Goal: Task Accomplishment & Management: Complete application form

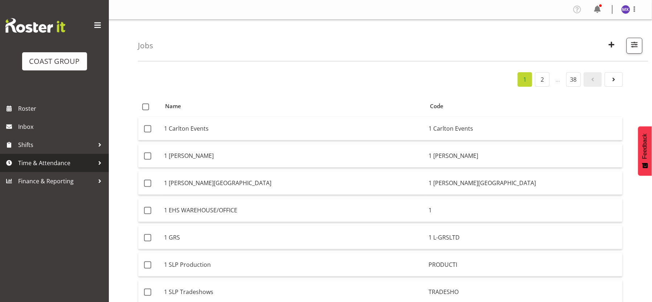
click at [56, 164] on span "Time & Attendance" at bounding box center [56, 162] width 76 height 11
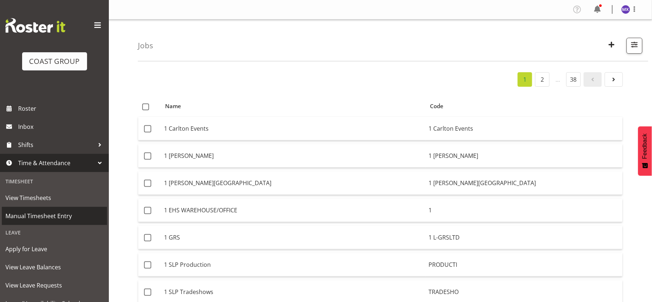
click at [48, 218] on span "Manual Timesheet Entry" at bounding box center [54, 215] width 98 height 11
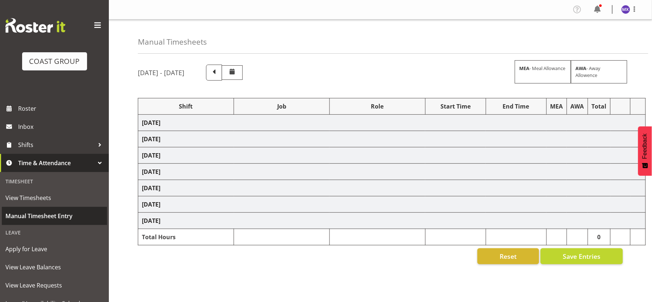
select select "69"
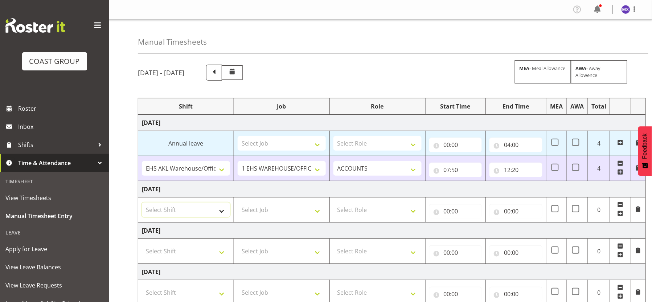
click at [222, 212] on select "Select Shift EHS AKL Warehouse/Office" at bounding box center [186, 209] width 88 height 15
click at [522, 172] on input "12:20" at bounding box center [515, 170] width 53 height 15
click at [225, 214] on select "Select Shift EHS AKL Warehouse/Office" at bounding box center [186, 209] width 88 height 15
select select "1083"
click at [142, 203] on select "Select Shift EHS AKL Warehouse/Office" at bounding box center [186, 209] width 88 height 15
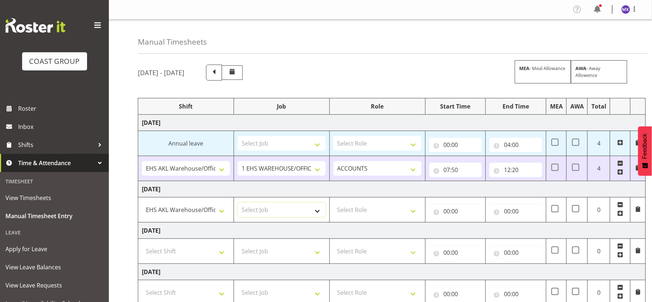
click at [318, 211] on select "Select Job 1 Carlton Events 1 [PERSON_NAME][GEOGRAPHIC_DATA] 1 [PERSON_NAME][GE…" at bounding box center [282, 209] width 88 height 15
select select "69"
click at [238, 203] on select "Select Job 1 Carlton Events 1 [PERSON_NAME][GEOGRAPHIC_DATA] 1 [PERSON_NAME][GE…" at bounding box center [282, 209] width 88 height 15
drag, startPoint x: 408, startPoint y: 210, endPoint x: 406, endPoint y: 213, distance: 3.9
click at [408, 210] on select "Select Role ACCOUNTS" at bounding box center [377, 209] width 88 height 15
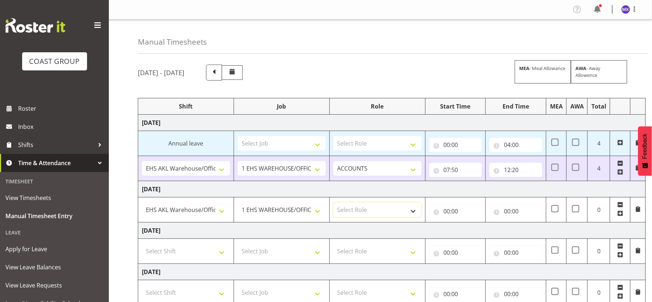
select select "204"
click at [333, 203] on select "Select Role ACCOUNTS" at bounding box center [377, 209] width 88 height 15
click at [451, 216] on input "00:00" at bounding box center [455, 211] width 53 height 15
click at [476, 231] on select "00 01 02 03 04 05 06 07 08 09 10 11 12 13 14 15 16 17 18 19 20 21 22 23" at bounding box center [478, 230] width 16 height 15
select select "8"
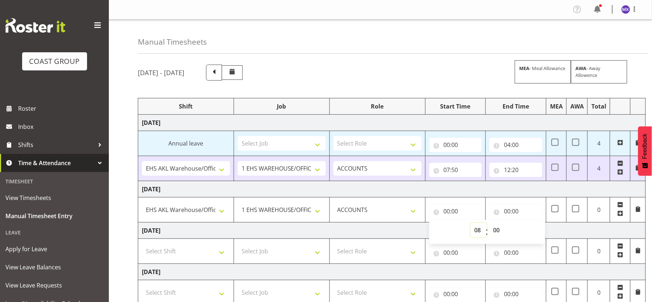
click at [470, 223] on select "00 01 02 03 04 05 06 07 08 09 10 11 12 13 14 15 16 17 18 19 20 21 22 23" at bounding box center [478, 230] width 16 height 15
type input "08:00"
click at [494, 233] on select "00 01 02 03 04 05 06 07 08 09 10 11 12 13 14 15 16 17 18 19 20 21 22 23 24 25 2…" at bounding box center [497, 230] width 16 height 15
select select "15"
click at [489, 223] on select "00 01 02 03 04 05 06 07 08 09 10 11 12 13 14 15 16 17 18 19 20 21 22 23 24 25 2…" at bounding box center [497, 230] width 16 height 15
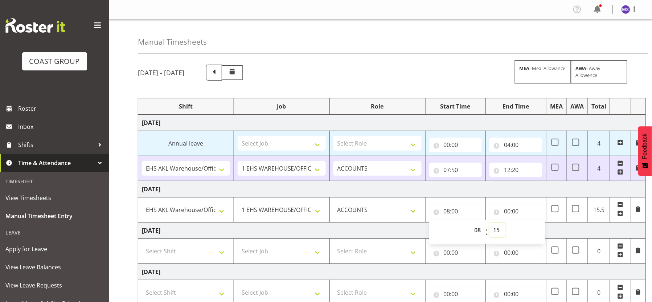
type input "08:15"
click at [526, 214] on input "00:00" at bounding box center [515, 211] width 53 height 15
click at [534, 232] on select "00 01 02 03 04 05 06 07 08 09 10 11 12 13 14 15 16 17 18 19 20 21 22 23" at bounding box center [539, 230] width 16 height 15
select select "17"
click at [531, 223] on select "00 01 02 03 04 05 06 07 08 09 10 11 12 13 14 15 16 17 18 19 20 21 22 23" at bounding box center [539, 230] width 16 height 15
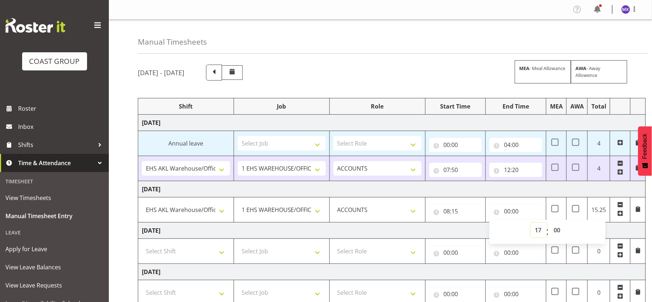
type input "17:00"
click at [560, 237] on select "00 01 02 03 04 05 06 07 08 09 10 11 12 13 14 15 16 17 18 19 20 21 22 23 24 25 2…" at bounding box center [558, 230] width 16 height 15
select select "5"
click at [550, 223] on select "00 01 02 03 04 05 06 07 08 09 10 11 12 13 14 15 16 17 18 19 20 21 22 23 24 25 2…" at bounding box center [558, 230] width 16 height 15
type input "17:05"
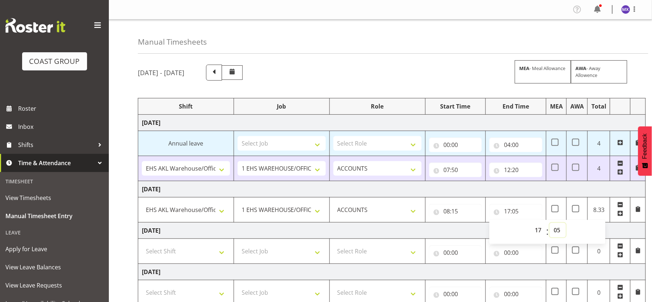
scroll to position [175, 0]
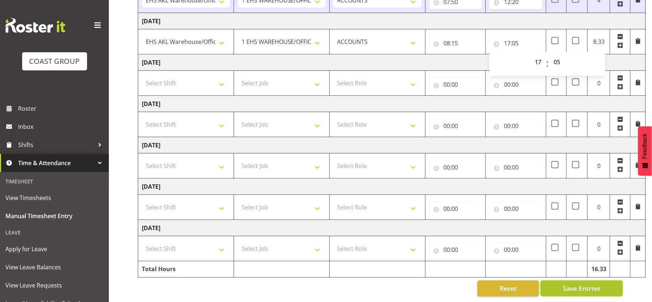
click at [601, 280] on button "Save Entries" at bounding box center [582, 288] width 82 height 16
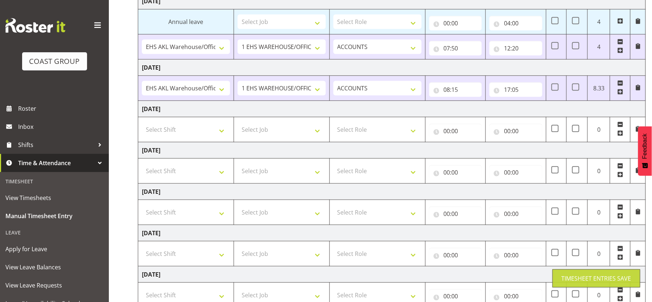
scroll to position [94, 0]
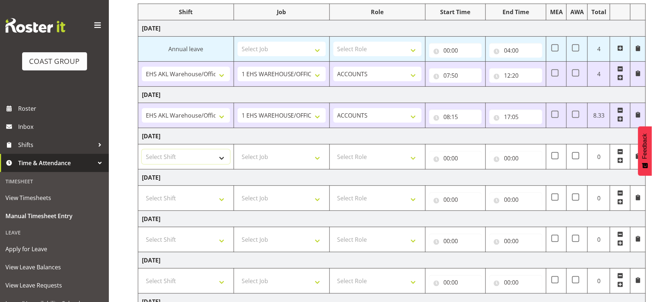
click at [221, 157] on select "Select Shift EHS AKL Warehouse/Office" at bounding box center [186, 156] width 88 height 15
select select "1083"
click at [142, 150] on select "Select Shift EHS AKL Warehouse/Office" at bounding box center [186, 156] width 88 height 15
click at [319, 158] on select "Select Job 1 Carlton Events 1 [PERSON_NAME][GEOGRAPHIC_DATA] 1 [PERSON_NAME][GE…" at bounding box center [282, 156] width 88 height 15
select select "69"
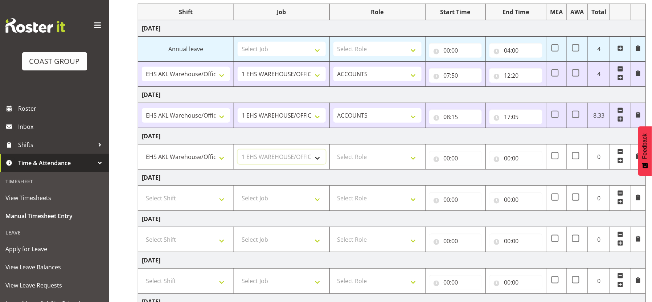
click at [238, 150] on select "Select Job 1 Carlton Events 1 [PERSON_NAME][GEOGRAPHIC_DATA] 1 [PERSON_NAME][GE…" at bounding box center [282, 156] width 88 height 15
click at [417, 161] on select "Select Role ACCOUNTS" at bounding box center [377, 156] width 88 height 15
select select "204"
click at [333, 150] on select "Select Role ACCOUNTS" at bounding box center [377, 156] width 88 height 15
click at [451, 157] on input "00:00" at bounding box center [455, 158] width 53 height 15
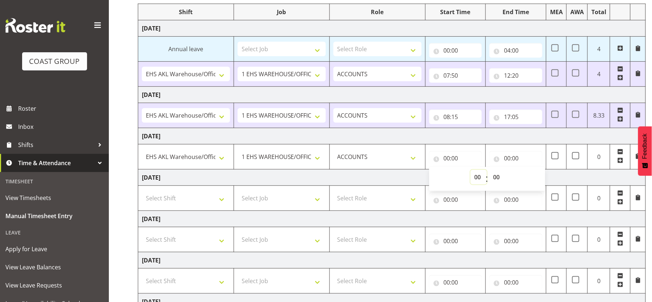
click at [475, 179] on select "00 01 02 03 04 05 06 07 08 09 10 11 12 13 14 15 16 17 18 19 20 21 22 23" at bounding box center [478, 177] width 16 height 15
select select "8"
click at [470, 170] on select "00 01 02 03 04 05 06 07 08 09 10 11 12 13 14 15 16 17 18 19 20 21 22 23" at bounding box center [478, 177] width 16 height 15
type input "08:00"
click at [505, 179] on select "00 01 02 03 04 05 06 07 08 09 10 11 12 13 14 15 16 17 18 19 20 21 22 23 24 25 2…" at bounding box center [497, 177] width 16 height 15
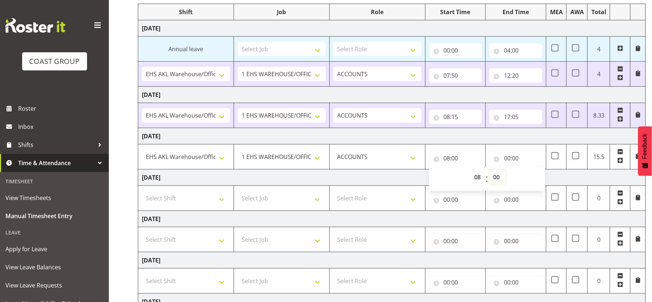
select select "15"
click at [489, 170] on select "00 01 02 03 04 05 06 07 08 09 10 11 12 13 14 15 16 17 18 19 20 21 22 23 24 25 2…" at bounding box center [497, 177] width 16 height 15
type input "08:15"
click at [516, 159] on input "00:00" at bounding box center [515, 158] width 53 height 15
click at [539, 178] on select "00 01 02 03 04 05 06 07 08 09 10 11 12 13 14 15 16 17 18 19 20 21 22 23" at bounding box center [539, 177] width 16 height 15
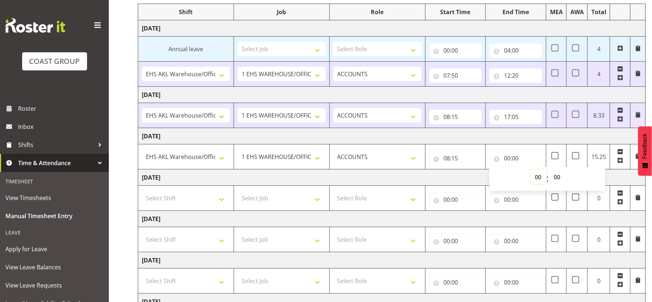
select select "16"
click at [531, 170] on select "00 01 02 03 04 05 06 07 08 09 10 11 12 13 14 15 16 17 18 19 20 21 22 23" at bounding box center [539, 177] width 16 height 15
type input "16:00"
click at [557, 177] on select "00 01 02 03 04 05 06 07 08 09 10 11 12 13 14 15 16 17 18 19 20 21 22 23 24 25 2…" at bounding box center [558, 177] width 16 height 15
select select "45"
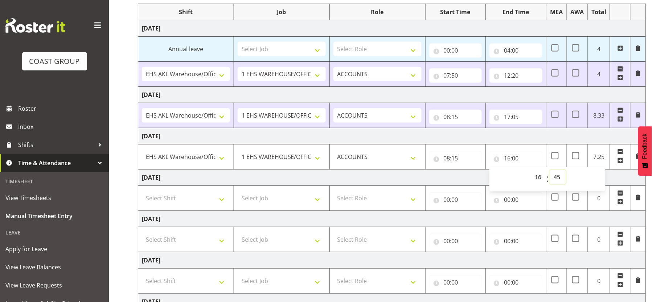
click at [550, 170] on select "00 01 02 03 04 05 06 07 08 09 10 11 12 13 14 15 16 17 18 19 20 21 22 23 24 25 2…" at bounding box center [558, 177] width 16 height 15
type input "16:45"
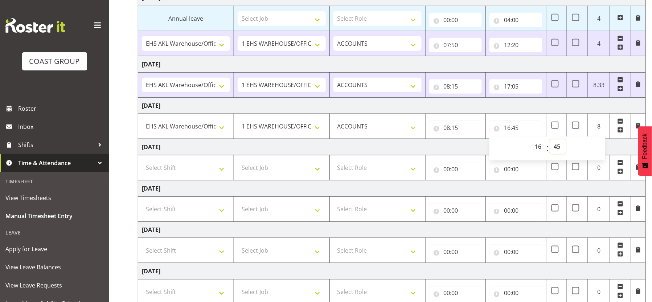
scroll to position [175, 0]
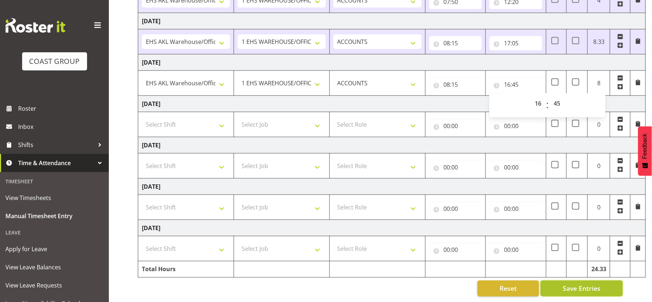
click at [592, 284] on span "Save Entries" at bounding box center [582, 288] width 38 height 9
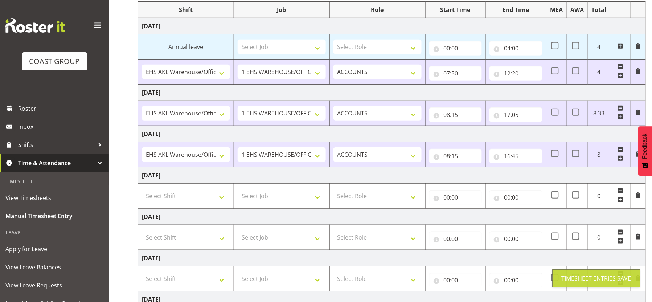
scroll to position [94, 0]
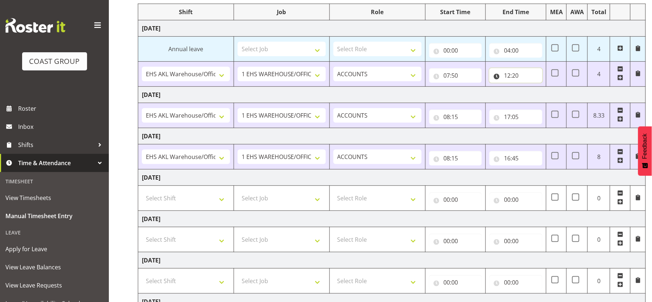
click at [528, 82] on input "12:20" at bounding box center [515, 75] width 53 height 15
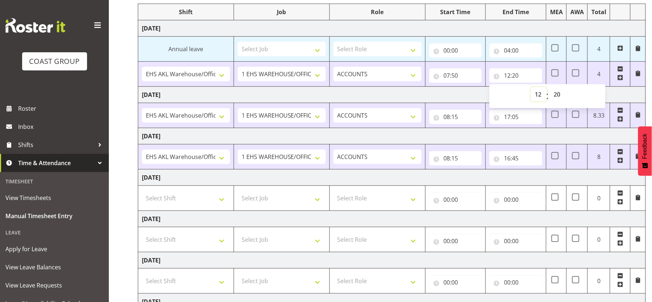
click at [539, 95] on select "00 01 02 03 04 05 06 07 08 09 10 11 12 13 14 15 16 17 18 19 20 21 22 23" at bounding box center [539, 94] width 16 height 15
select select "0"
click at [531, 87] on select "00 01 02 03 04 05 06 07 08 09 10 11 12 13 14 15 16 17 18 19 20 21 22 23" at bounding box center [539, 94] width 16 height 15
type input "00:20"
click at [541, 96] on select "00 01 02 03 04 05 06 07 08 09 10 11 12 13 14 15 16 17 18 19 20 21 22 23" at bounding box center [539, 94] width 16 height 15
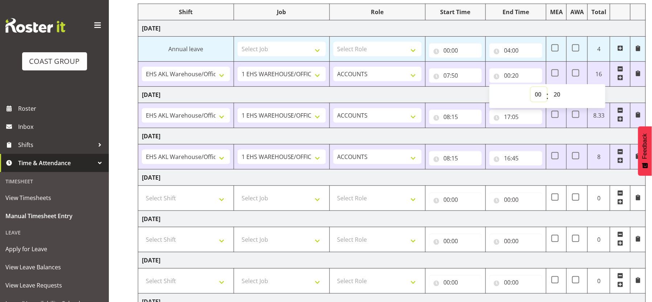
select select "12"
click at [531, 87] on select "00 01 02 03 04 05 06 07 08 09 10 11 12 13 14 15 16 17 18 19 20 21 22 23" at bounding box center [539, 94] width 16 height 15
type input "12:20"
click at [559, 93] on select "00 01 02 03 04 05 06 07 08 09 10 11 12 13 14 15 16 17 18 19 20 21 22 23 24 25 2…" at bounding box center [558, 94] width 16 height 15
select select "0"
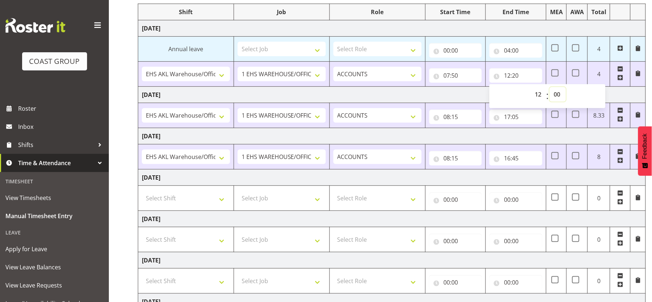
click at [550, 87] on select "00 01 02 03 04 05 06 07 08 09 10 11 12 13 14 15 16 17 18 19 20 21 22 23 24 25 2…" at bounding box center [558, 94] width 16 height 15
type input "12:00"
click at [563, 95] on select "00 01 02 03 04 05 06 07 08 09 10 11 12 13 14 15 16 17 18 19 20 21 22 23 24 25 2…" at bounding box center [558, 94] width 16 height 15
select select "20"
click at [550, 87] on select "00 01 02 03 04 05 06 07 08 09 10 11 12 13 14 15 16 17 18 19 20 21 22 23 24 25 2…" at bounding box center [558, 94] width 16 height 15
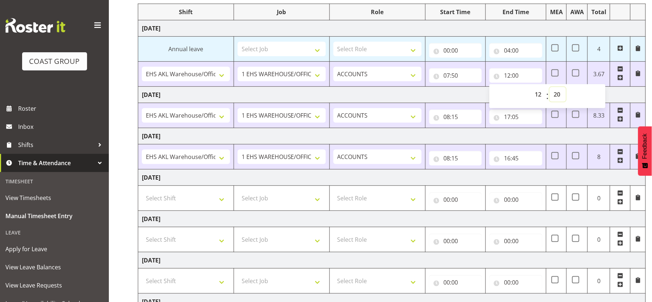
type input "12:20"
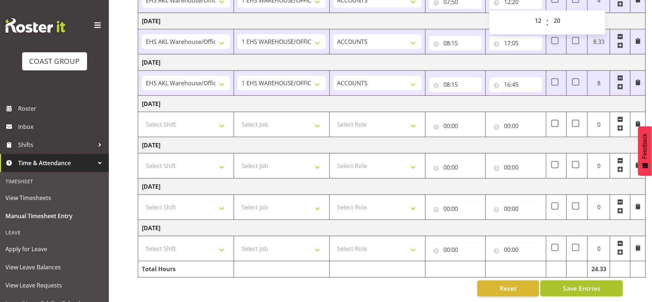
click at [606, 280] on button "Save Entries" at bounding box center [582, 288] width 82 height 16
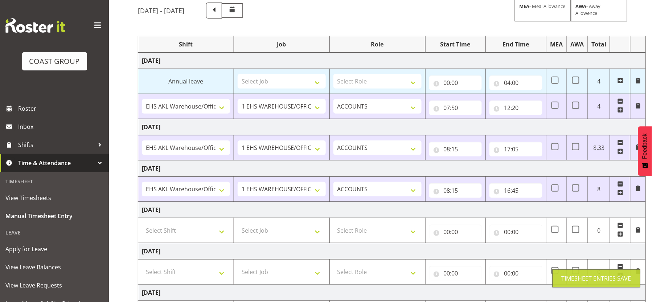
scroll to position [54, 0]
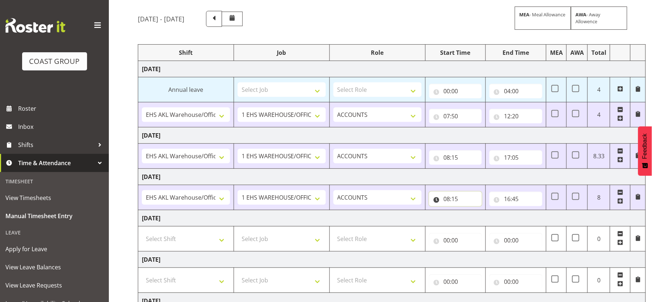
click at [460, 194] on input "08:15" at bounding box center [455, 199] width 53 height 15
click at [478, 181] on td "[DATE]" at bounding box center [391, 177] width 507 height 16
click at [362, 236] on select "Select Role ACCOUNTS" at bounding box center [377, 238] width 88 height 15
click at [461, 196] on input "08:15" at bounding box center [455, 199] width 53 height 15
click at [493, 220] on select "00 01 02 03 04 05 06 07 08 09 10 11 12 13 14 15 16 17 18 19 20 21 22 23 24 25 2…" at bounding box center [497, 217] width 16 height 15
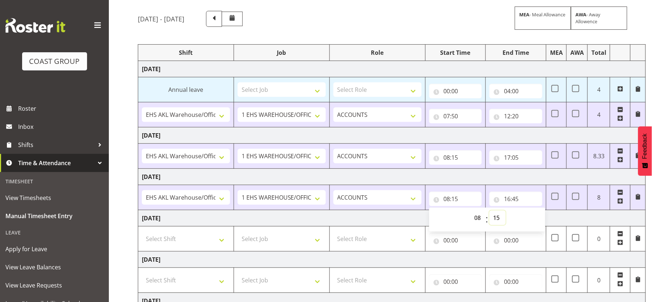
select select "20"
click at [489, 210] on select "00 01 02 03 04 05 06 07 08 09 10 11 12 13 14 15 16 17 18 19 20 21 22 23 24 25 2…" at bounding box center [497, 217] width 16 height 15
type input "08:20"
click at [648, 205] on div "[DATE] - [DATE] MEA - Meal Allowance AWA - Away Allowence Shift Job Role Start …" at bounding box center [395, 210] width 514 height 411
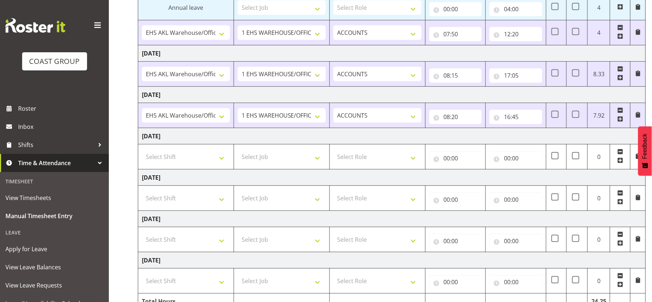
scroll to position [175, 0]
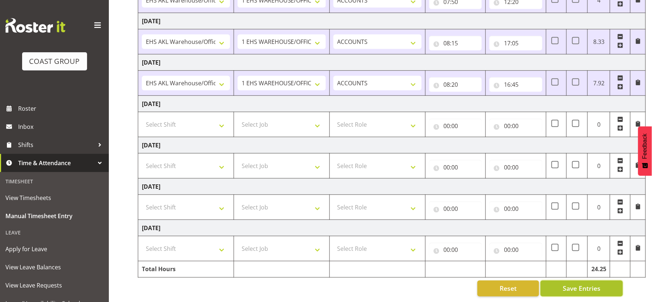
click at [592, 285] on span "Save Entries" at bounding box center [582, 288] width 38 height 9
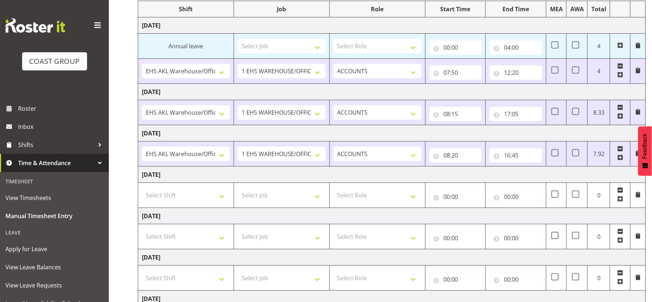
scroll to position [94, 0]
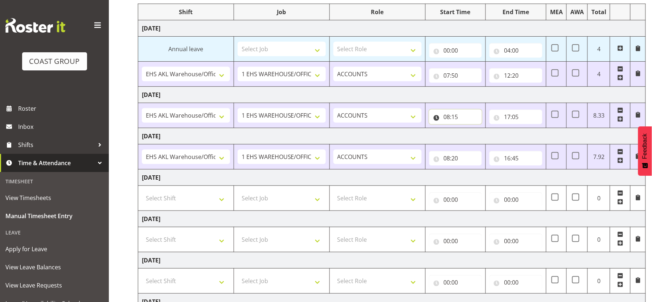
click at [472, 118] on input "08:15" at bounding box center [455, 117] width 53 height 15
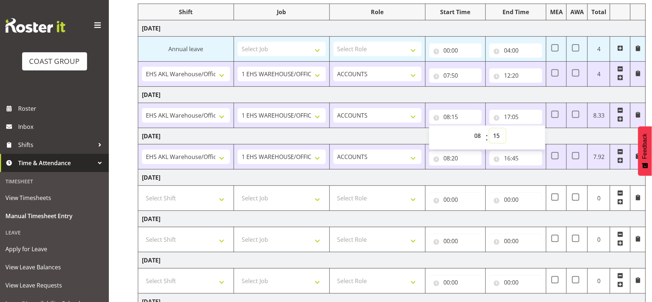
click at [498, 139] on select "00 01 02 03 04 05 06 07 08 09 10 11 12 13 14 15 16 17 18 19 20 21 22 23 24 25 2…" at bounding box center [497, 135] width 16 height 15
select select "20"
click at [489, 129] on select "00 01 02 03 04 05 06 07 08 09 10 11 12 13 14 15 16 17 18 19 20 21 22 23 24 25 2…" at bounding box center [497, 135] width 16 height 15
type input "08:20"
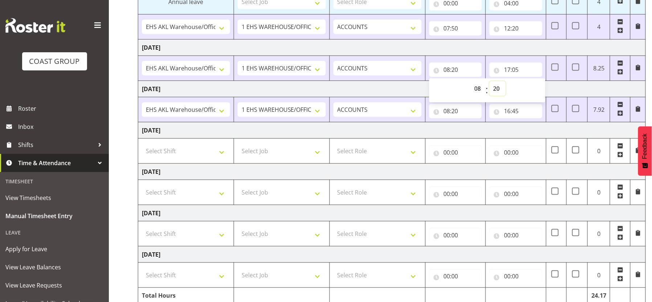
scroll to position [175, 0]
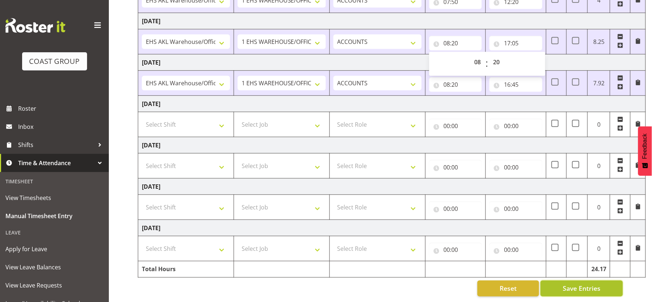
click at [577, 284] on span "Save Entries" at bounding box center [582, 288] width 38 height 9
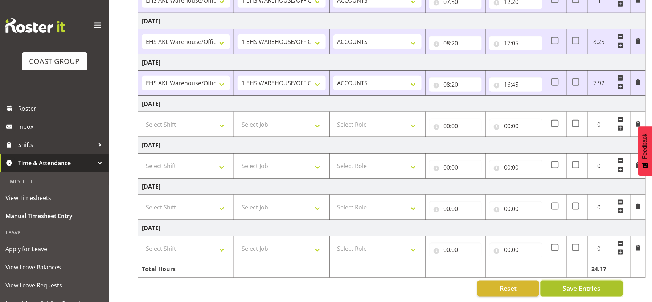
click at [546, 285] on button "Save Entries" at bounding box center [582, 288] width 82 height 16
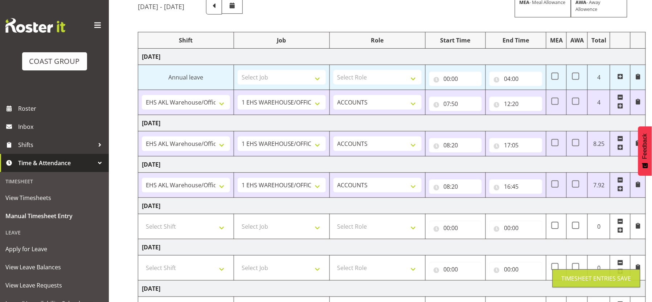
scroll to position [54, 0]
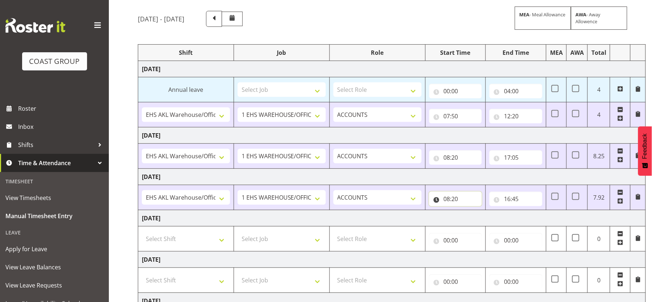
click at [460, 200] on input "08:20" at bounding box center [455, 199] width 53 height 15
click at [452, 174] on td "[DATE]" at bounding box center [391, 177] width 507 height 16
click at [465, 159] on input "08:20" at bounding box center [455, 157] width 53 height 15
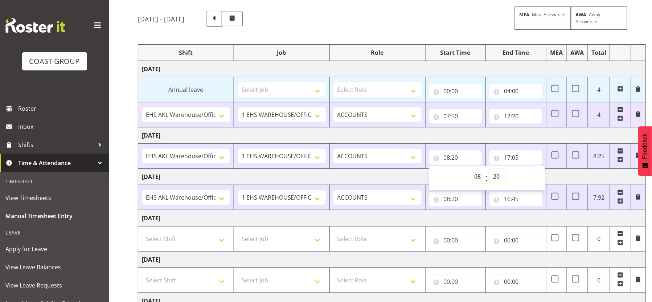
click at [501, 182] on select "00 01 02 03 04 05 06 07 08 09 10 11 12 13 14 15 16 17 18 19 20 21 22 23 24 25 2…" at bounding box center [497, 176] width 16 height 15
select select "15"
click at [489, 169] on select "00 01 02 03 04 05 06 07 08 09 10 11 12 13 14 15 16 17 18 19 20 21 22 23 24 25 2…" at bounding box center [497, 176] width 16 height 15
type input "08:15"
click at [464, 156] on input "08:15" at bounding box center [455, 157] width 53 height 15
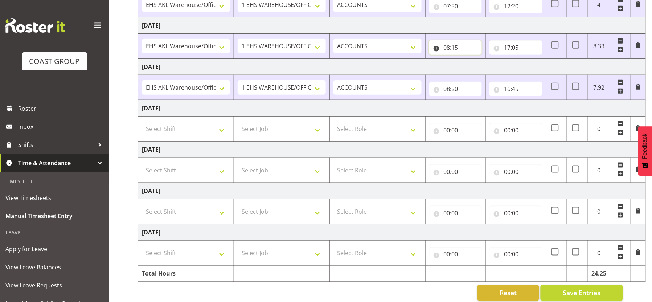
scroll to position [175, 0]
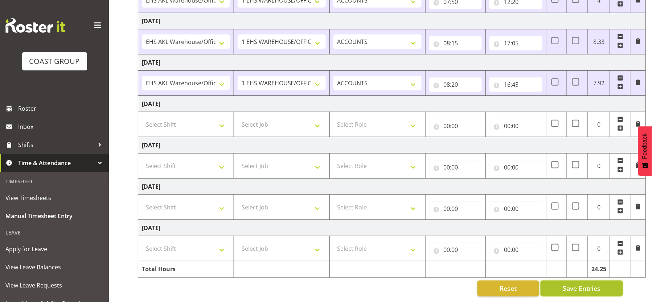
click at [583, 284] on span "Save Entries" at bounding box center [582, 288] width 38 height 9
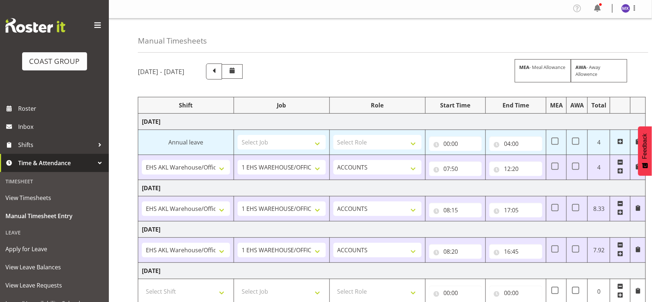
scroll to position [0, 0]
